Goal: Information Seeking & Learning: Find specific fact

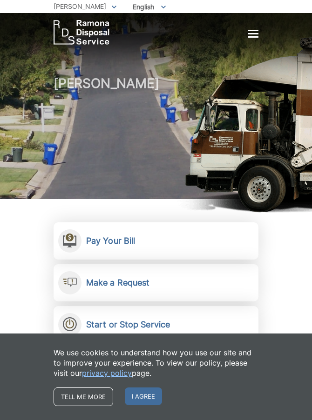
click at [258, 37] on div "Home Residential Services Curbside Pickup Recycling Organic Recycling Trash Hou…" at bounding box center [156, 29] width 312 height 32
click at [253, 33] on div at bounding box center [253, 33] width 10 height 1
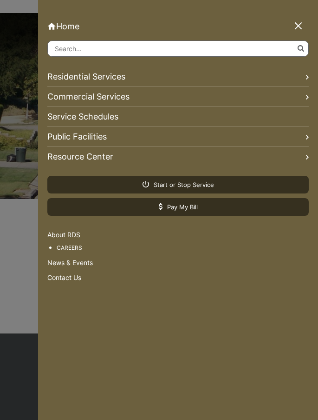
click at [145, 53] on input "Search" at bounding box center [178, 48] width 262 height 16
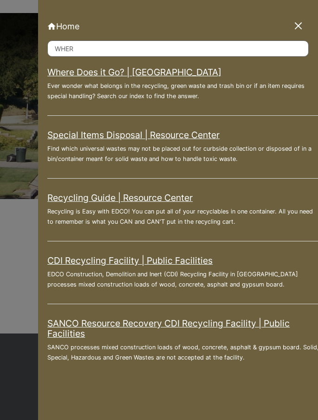
type input "WHER"
click at [80, 70] on link "Where Does it Go? | [GEOGRAPHIC_DATA]" at bounding box center [134, 72] width 174 height 10
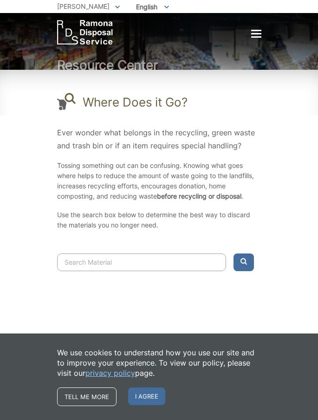
drag, startPoint x: 175, startPoint y: 258, endPoint x: 177, endPoint y: 241, distance: 16.4
click at [174, 258] on input "Search" at bounding box center [141, 262] width 169 height 18
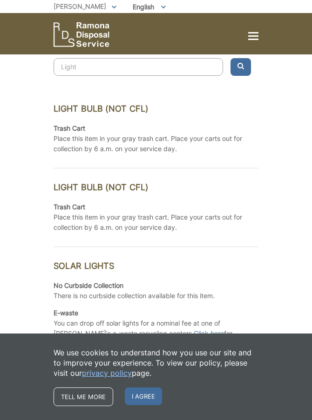
scroll to position [180, 0]
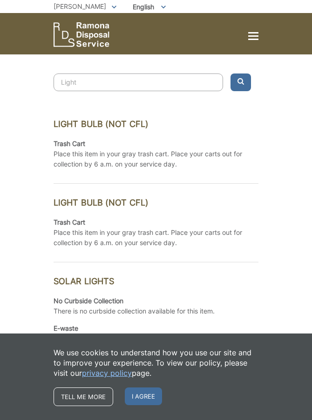
type input "Light"
